Goal: Transaction & Acquisition: Download file/media

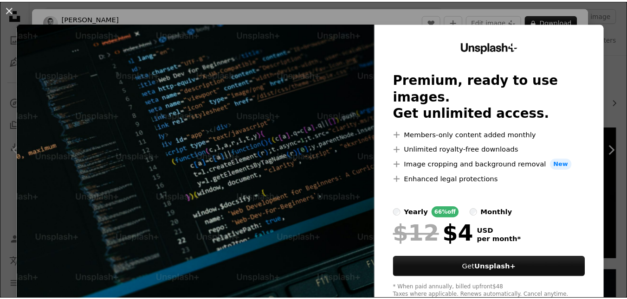
scroll to position [696, 0]
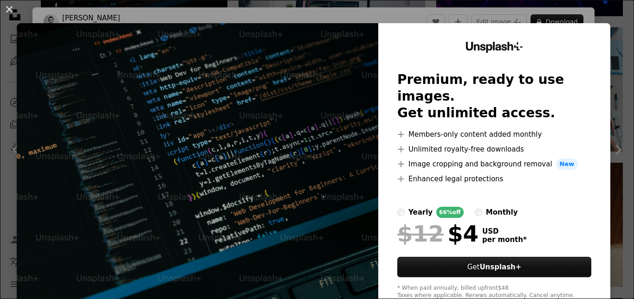
click at [592, 10] on div "An X shape Unsplash+ Premium, ready to use images. Get unlimited access. A plus…" at bounding box center [317, 149] width 634 height 299
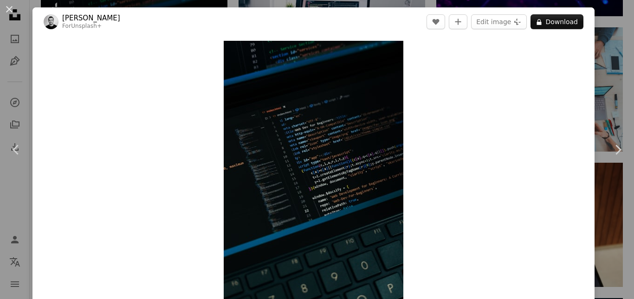
click at [596, 43] on div "An X shape Chevron left Chevron right [PERSON_NAME] For Unsplash+ A heart A plu…" at bounding box center [317, 149] width 634 height 299
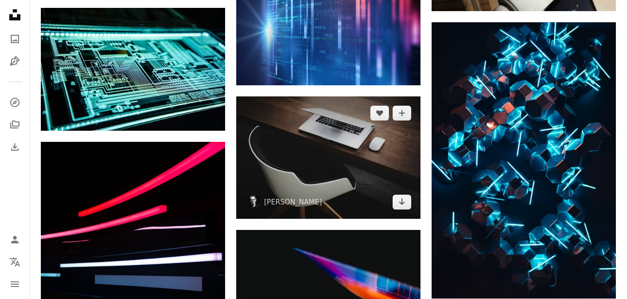
scroll to position [974, 0]
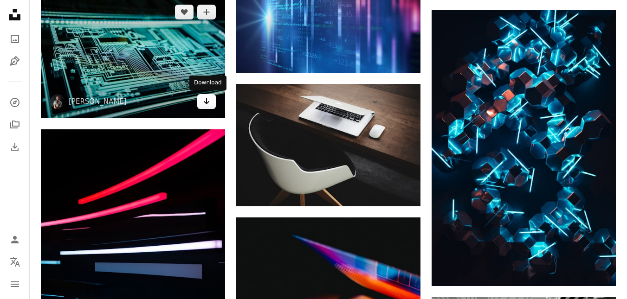
click at [210, 101] on icon "Arrow pointing down" at bounding box center [206, 101] width 7 height 11
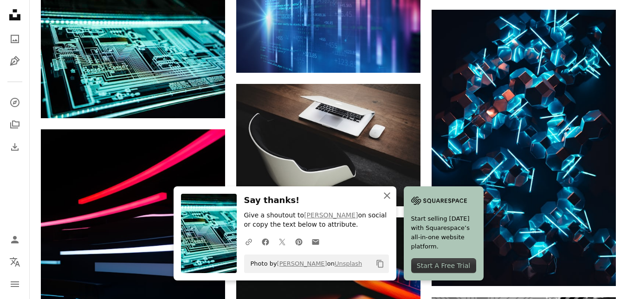
click at [392, 197] on button "An X shape Close" at bounding box center [387, 195] width 19 height 19
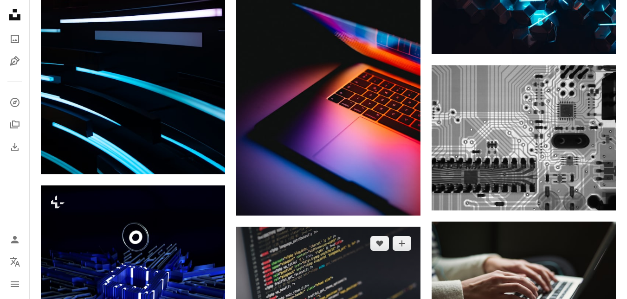
scroll to position [1299, 0]
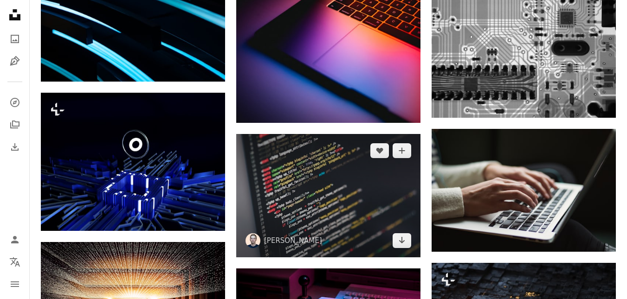
click at [372, 196] on img at bounding box center [328, 195] width 184 height 123
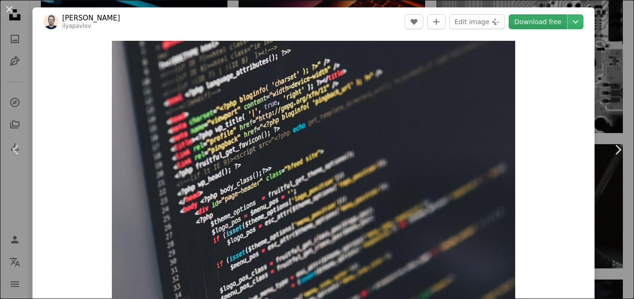
click at [552, 26] on link "Download free" at bounding box center [537, 21] width 58 height 15
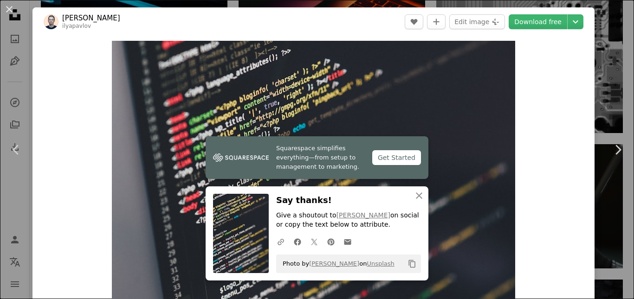
click at [600, 81] on div "An X shape Chevron left Chevron right Squarespace simplifies everything—from se…" at bounding box center [317, 149] width 634 height 299
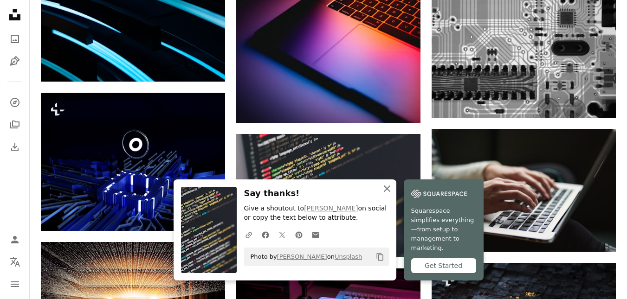
click at [392, 192] on button "An X shape Close" at bounding box center [387, 189] width 19 height 19
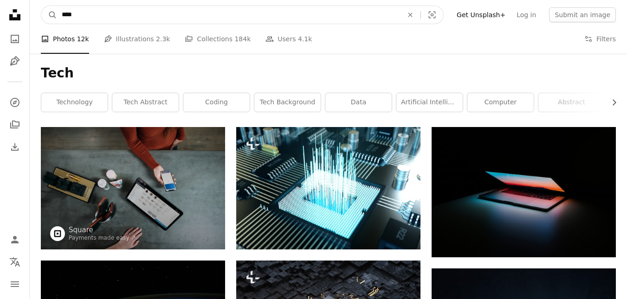
click at [119, 18] on input "****" at bounding box center [228, 15] width 343 height 18
type input "*"
type input "*******"
click at [41, 6] on button "A magnifying glass" at bounding box center [49, 15] width 16 height 18
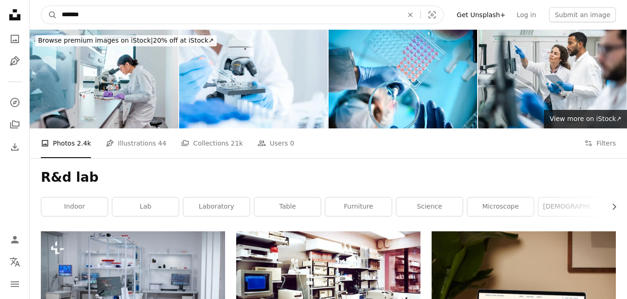
click at [72, 16] on input "*******" at bounding box center [228, 15] width 343 height 18
type input "**********"
click at [41, 6] on button "A magnifying glass" at bounding box center [49, 15] width 16 height 18
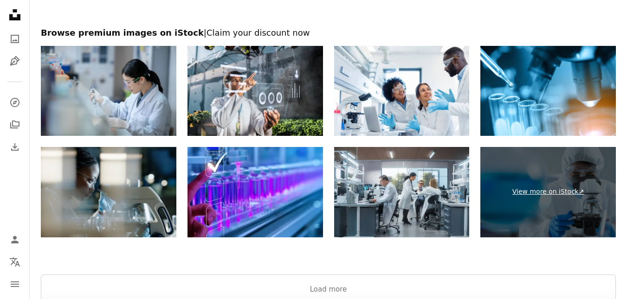
scroll to position [1345, 0]
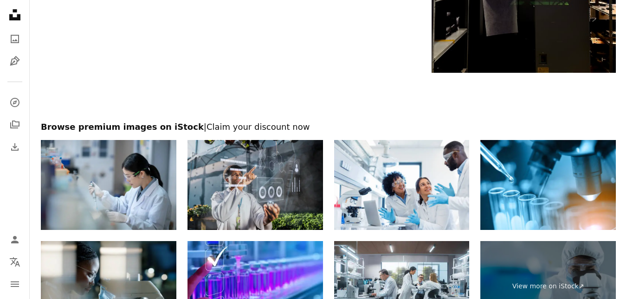
click at [263, 194] on img at bounding box center [254, 185] width 135 height 90
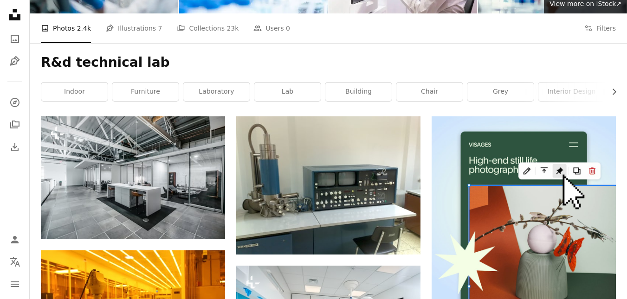
scroll to position [0, 0]
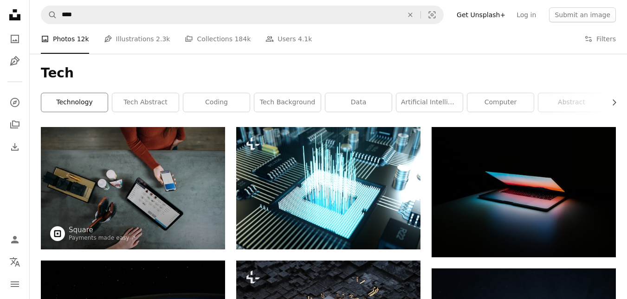
click at [77, 109] on link "technology" at bounding box center [74, 102] width 66 height 19
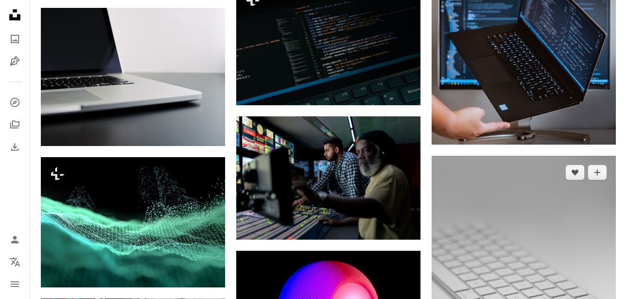
scroll to position [7190, 0]
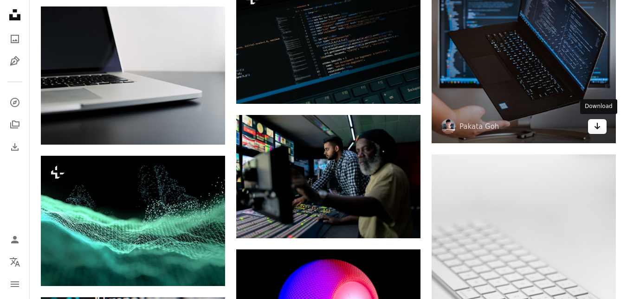
click at [599, 126] on icon "Arrow pointing down" at bounding box center [596, 126] width 7 height 11
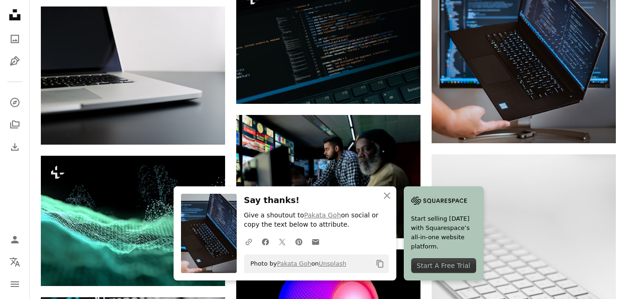
click at [390, 194] on icon "An X shape" at bounding box center [386, 195] width 11 height 11
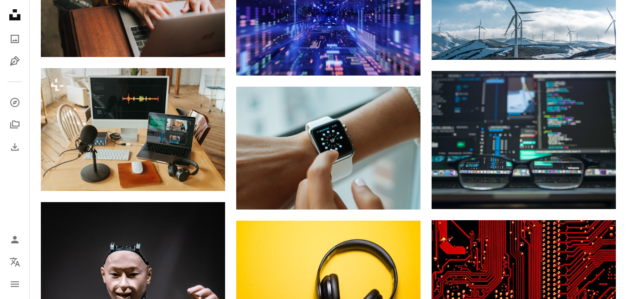
scroll to position [8396, 0]
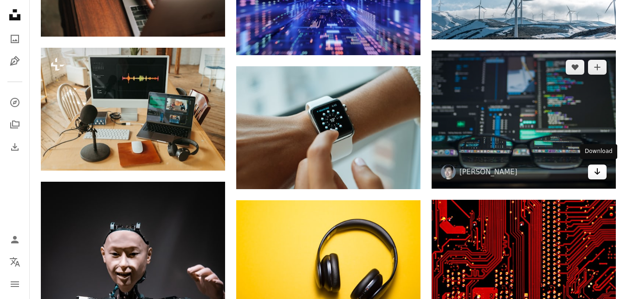
click at [593, 169] on icon "Arrow pointing down" at bounding box center [596, 171] width 7 height 11
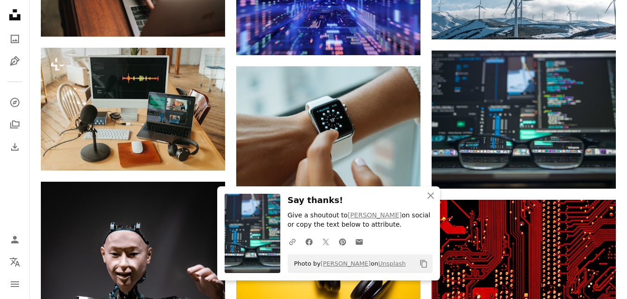
click at [431, 194] on icon "button" at bounding box center [430, 196] width 6 height 6
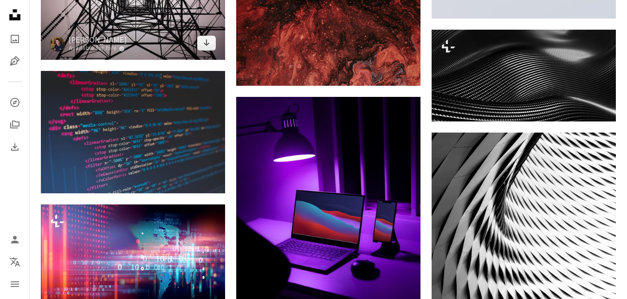
scroll to position [10530, 0]
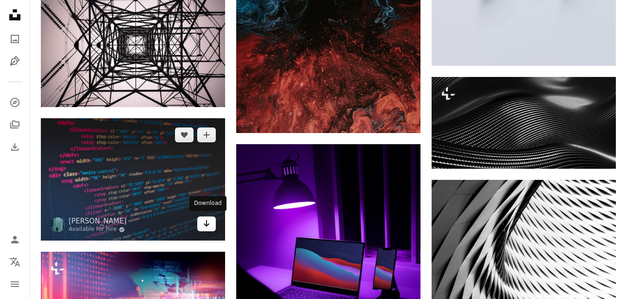
click at [212, 226] on link "Arrow pointing down" at bounding box center [206, 224] width 19 height 15
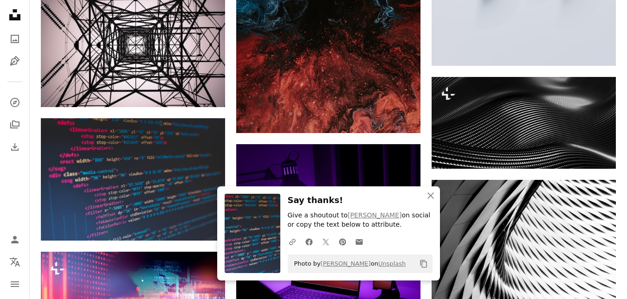
click at [436, 196] on button "An X shape Close" at bounding box center [430, 195] width 19 height 19
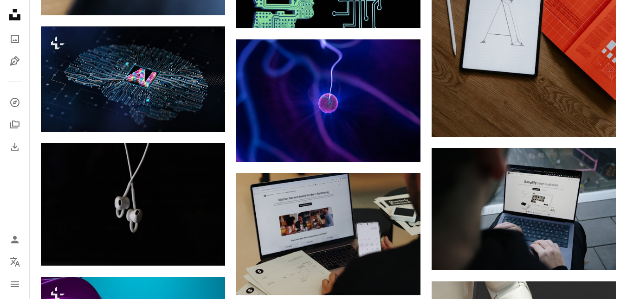
scroll to position [32738, 0]
